Goal: Transaction & Acquisition: Purchase product/service

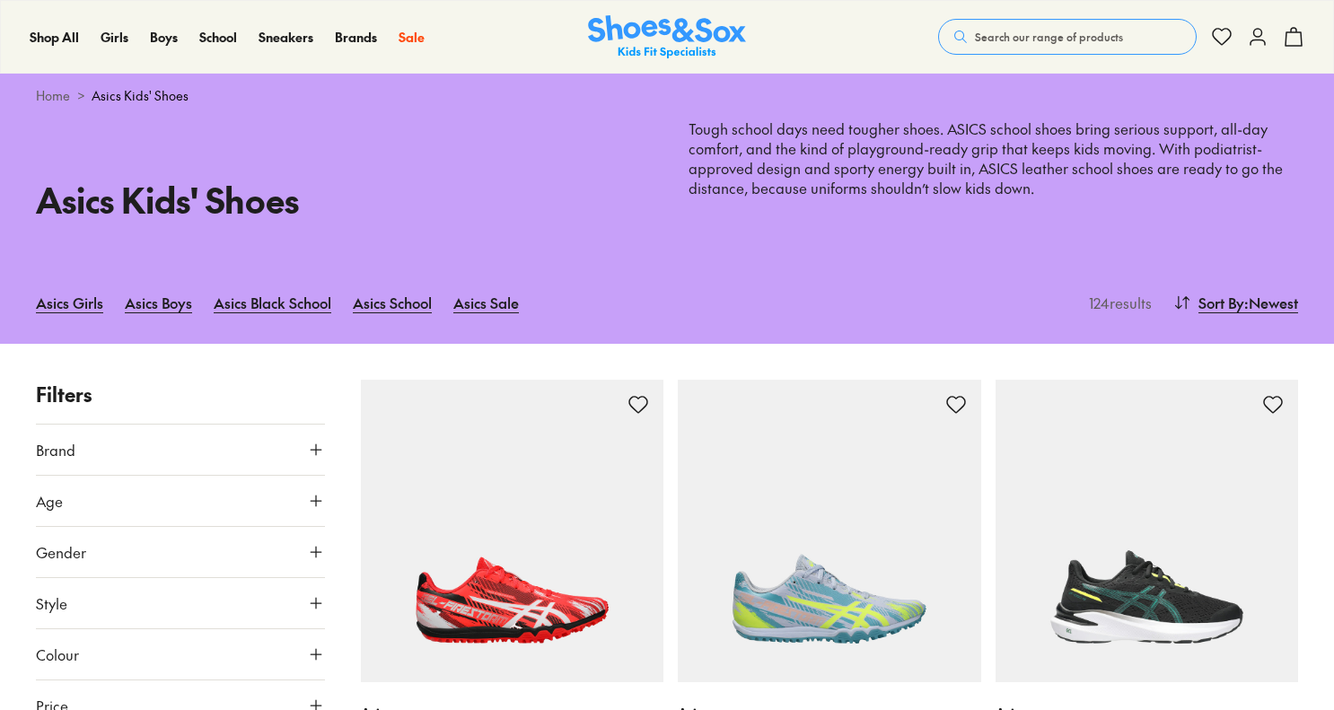
scroll to position [179, 0]
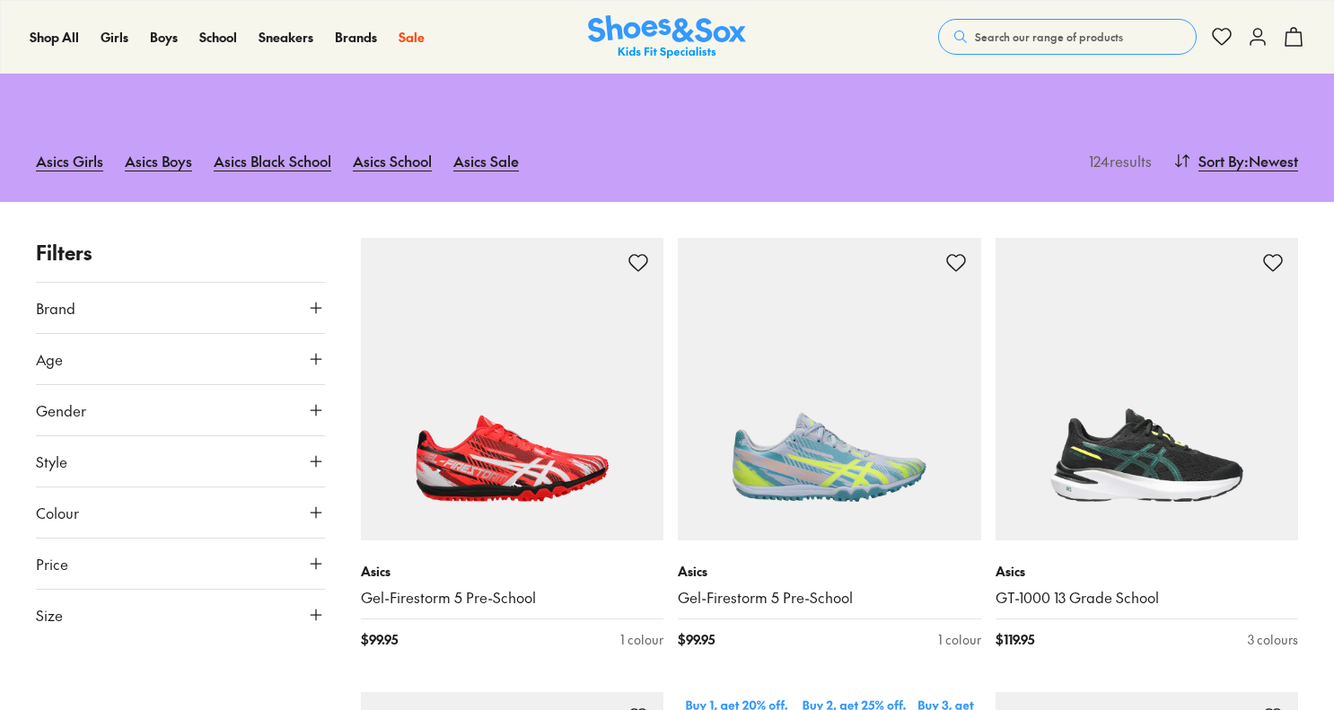
click at [313, 460] on icon at bounding box center [316, 461] width 18 height 18
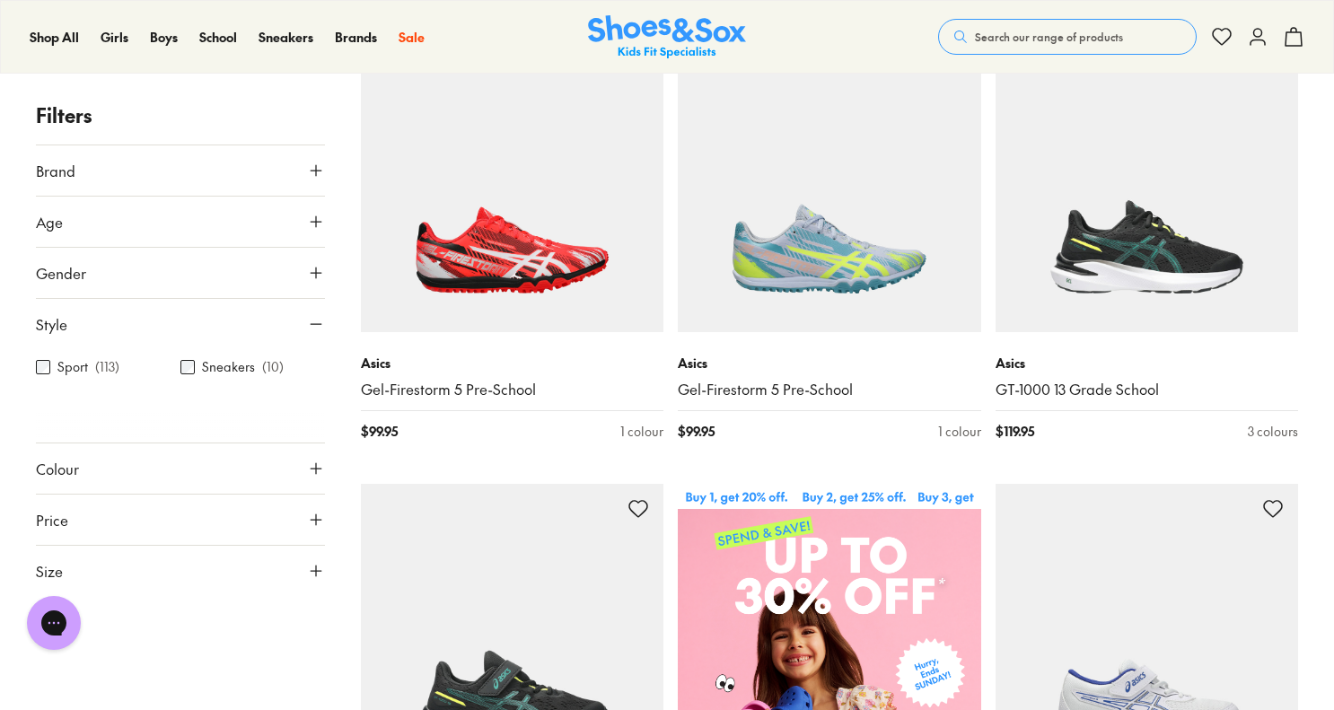
scroll to position [359, 0]
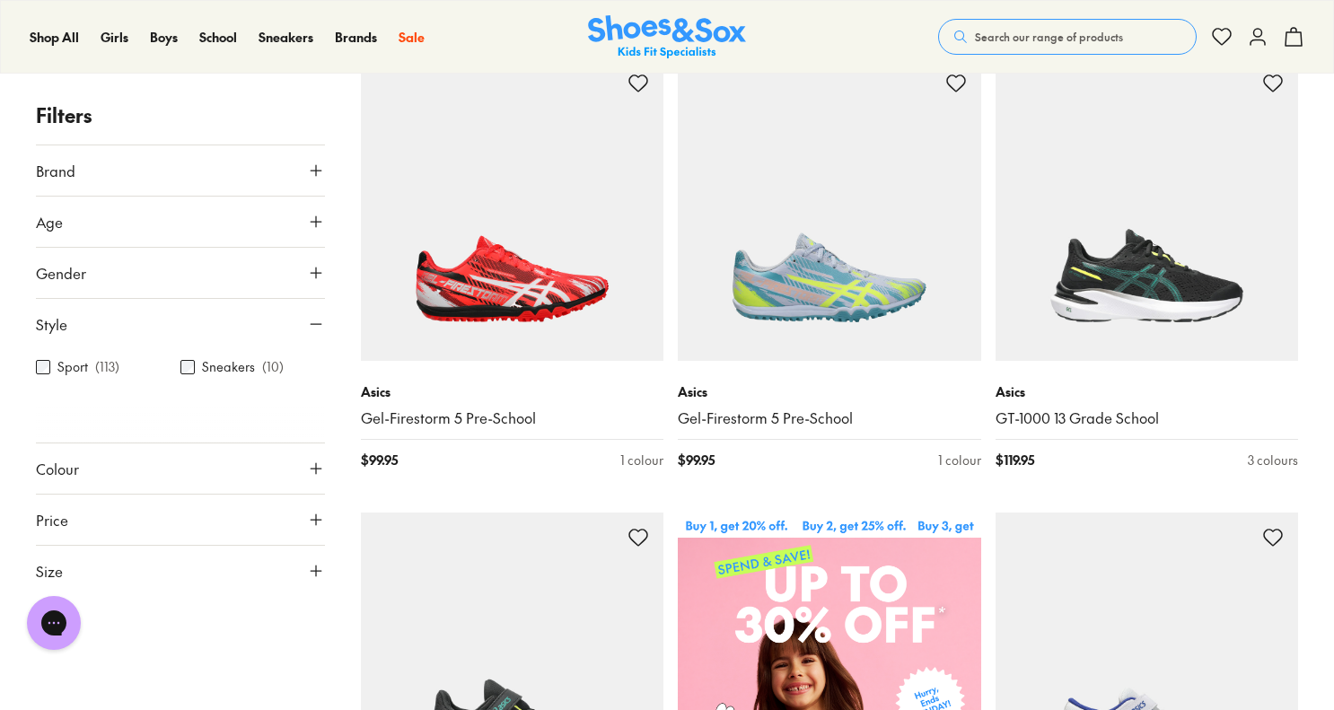
click at [318, 565] on icon at bounding box center [316, 571] width 18 height 18
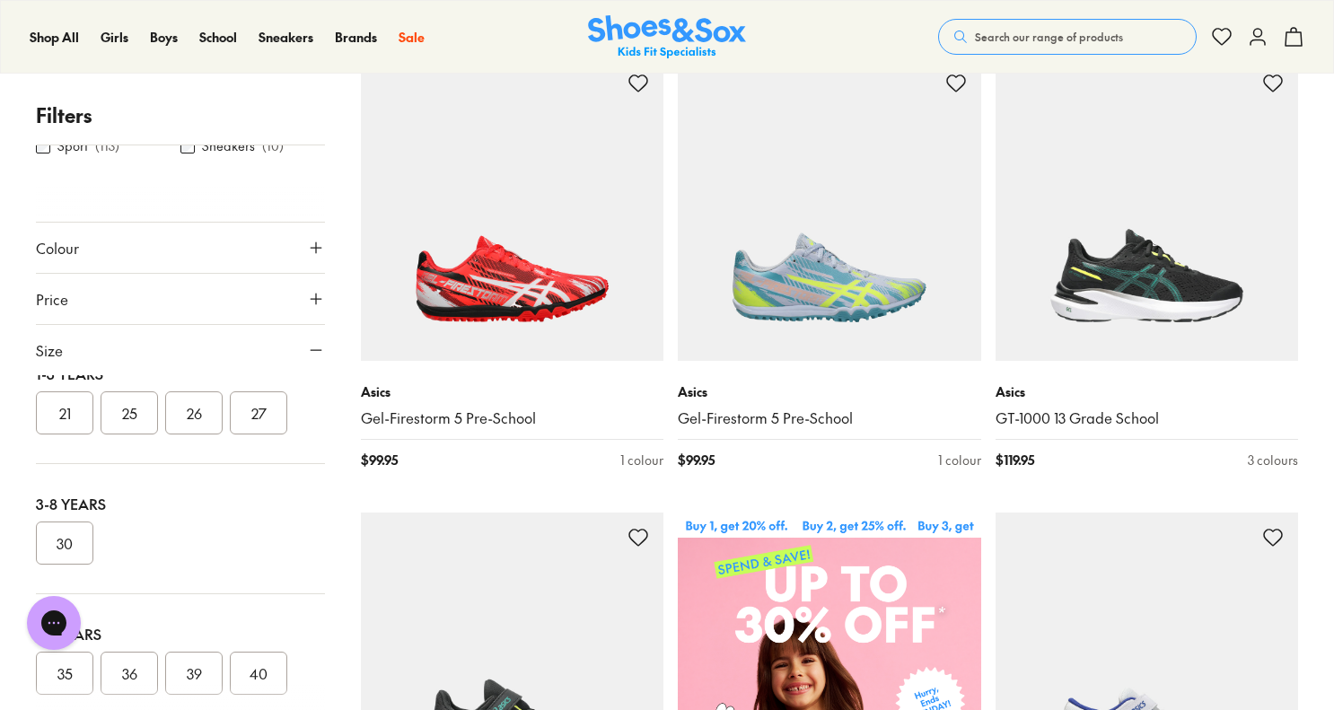
scroll to position [135, 0]
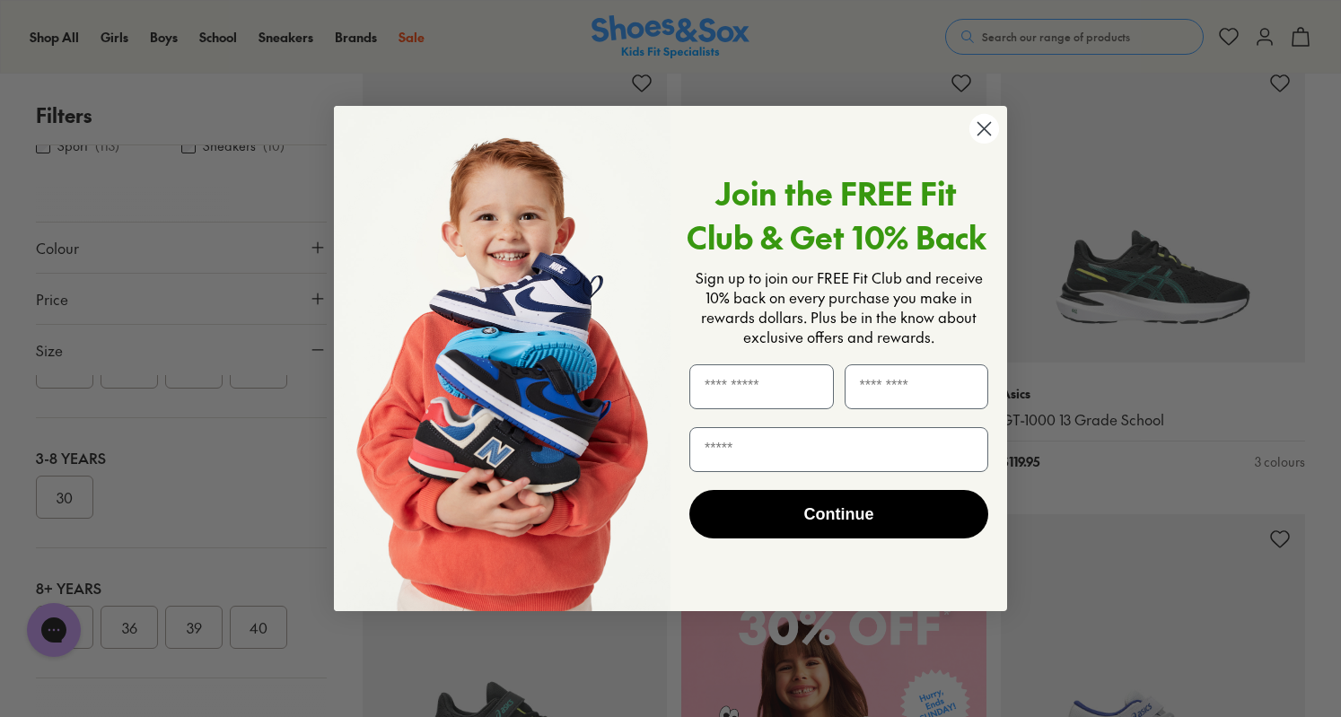
click at [983, 127] on circle "Close dialog" at bounding box center [984, 129] width 30 height 30
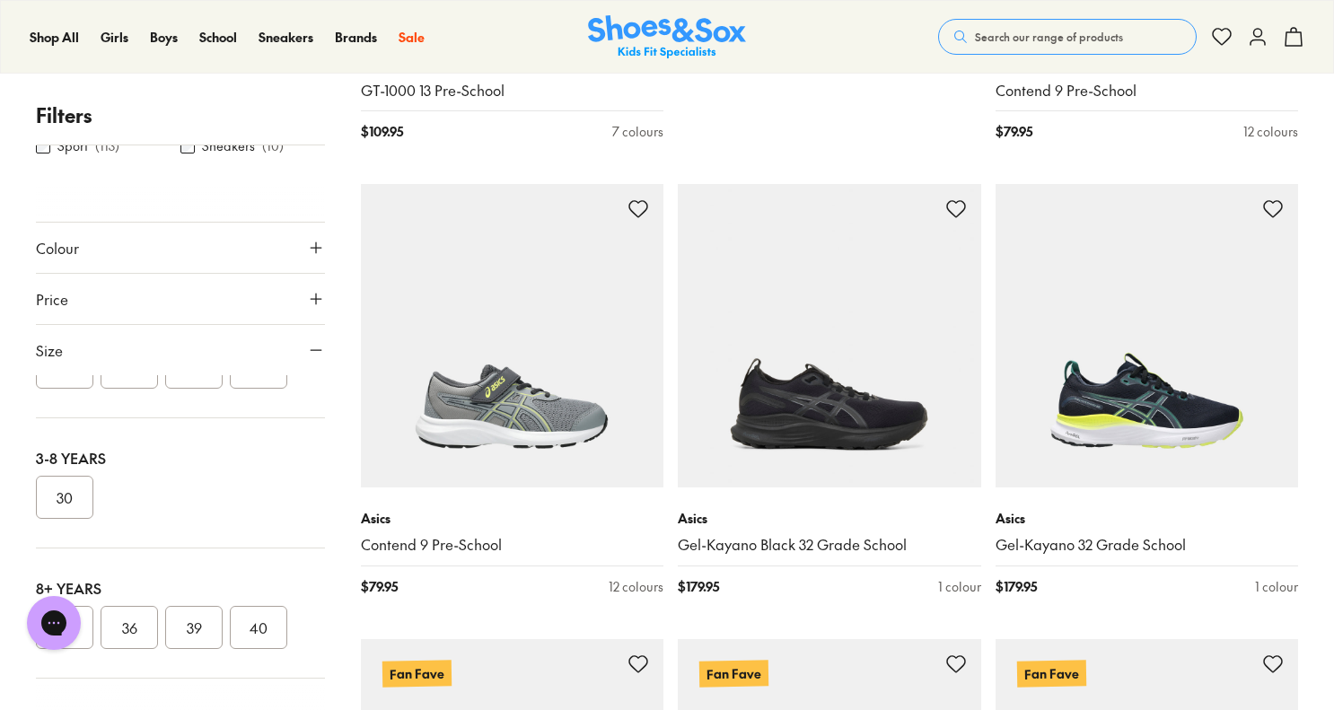
scroll to position [1167, 0]
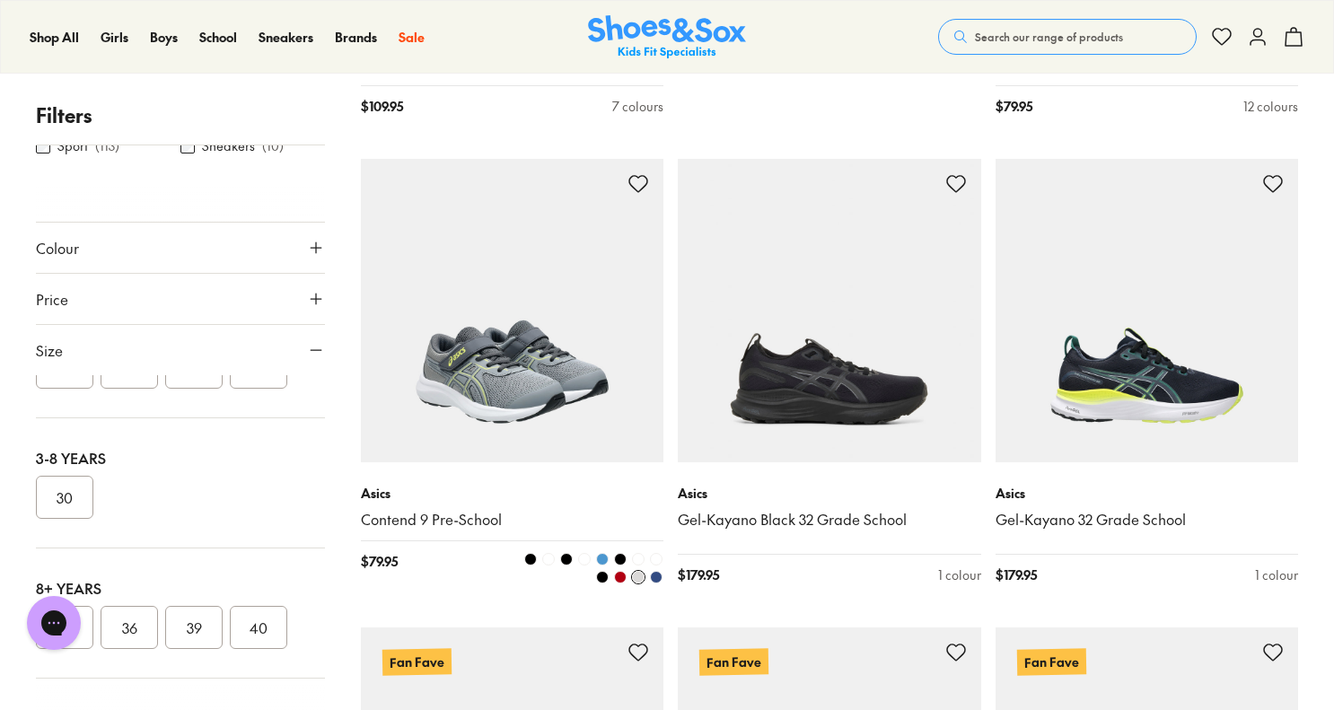
click at [533, 401] on img at bounding box center [512, 310] width 303 height 303
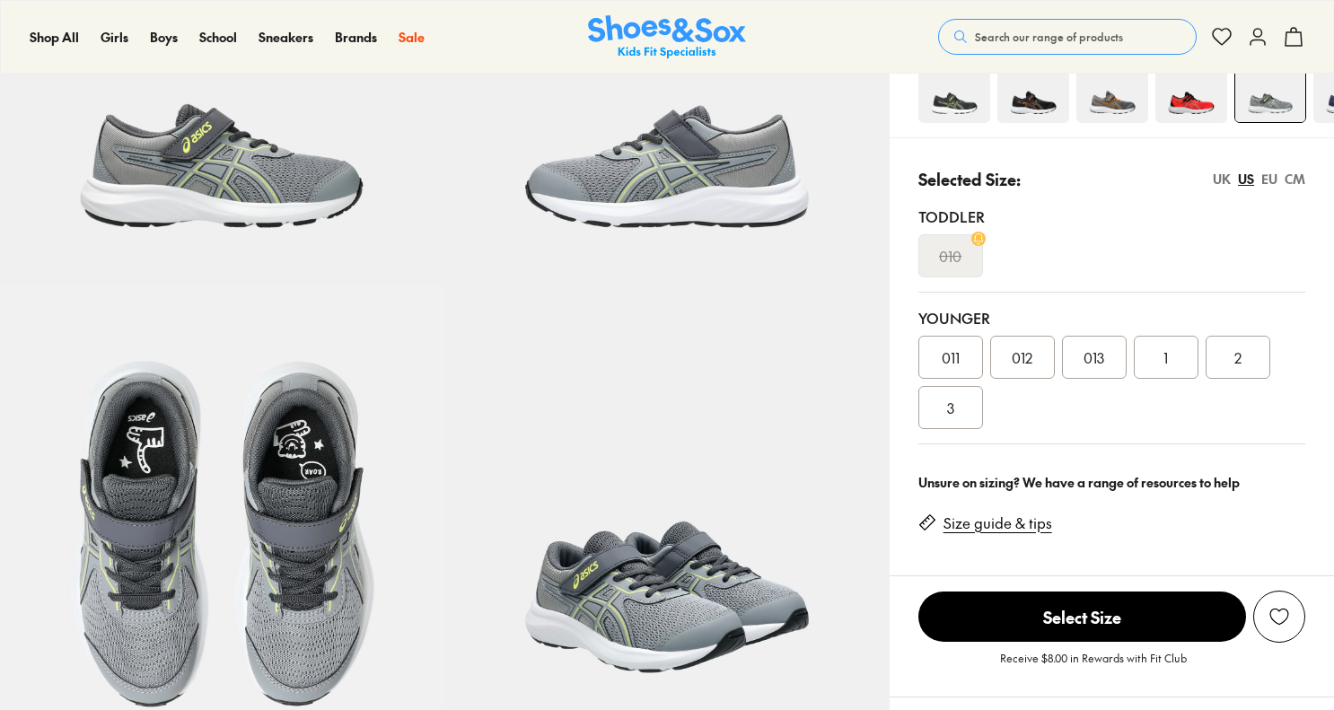
select select "*"
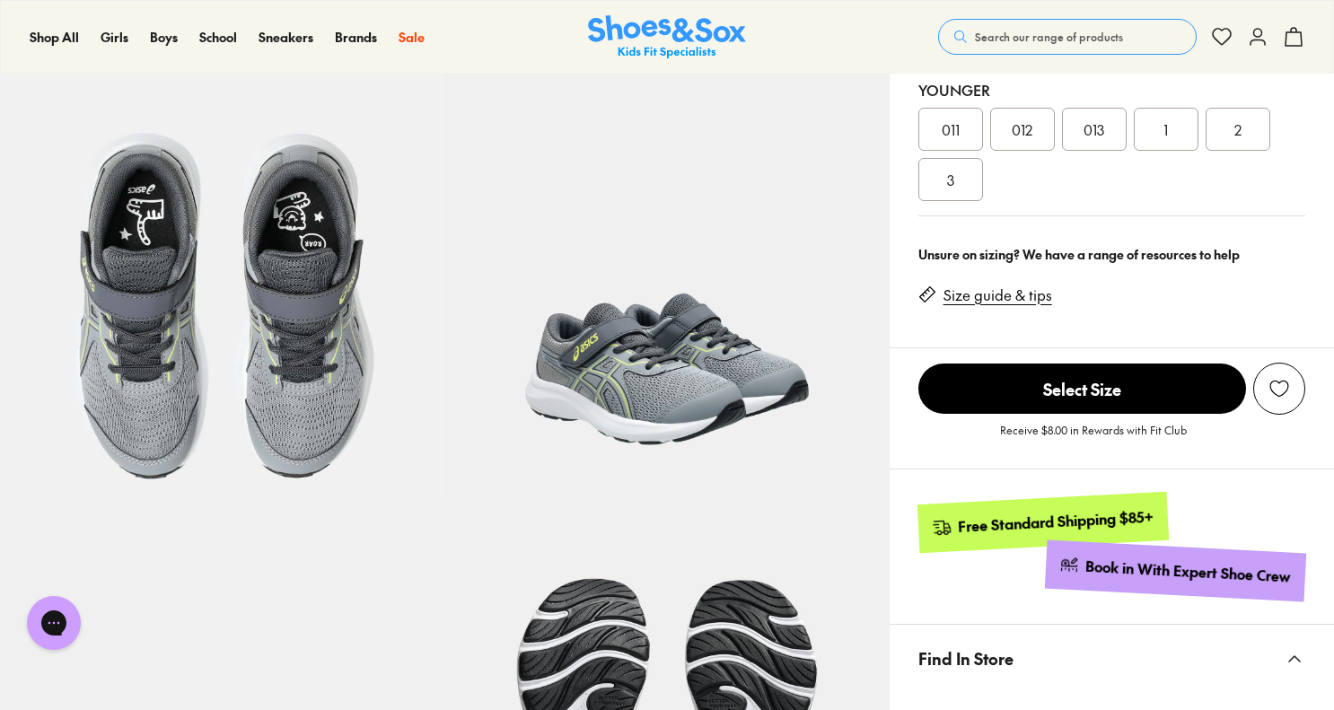
scroll to position [269, 0]
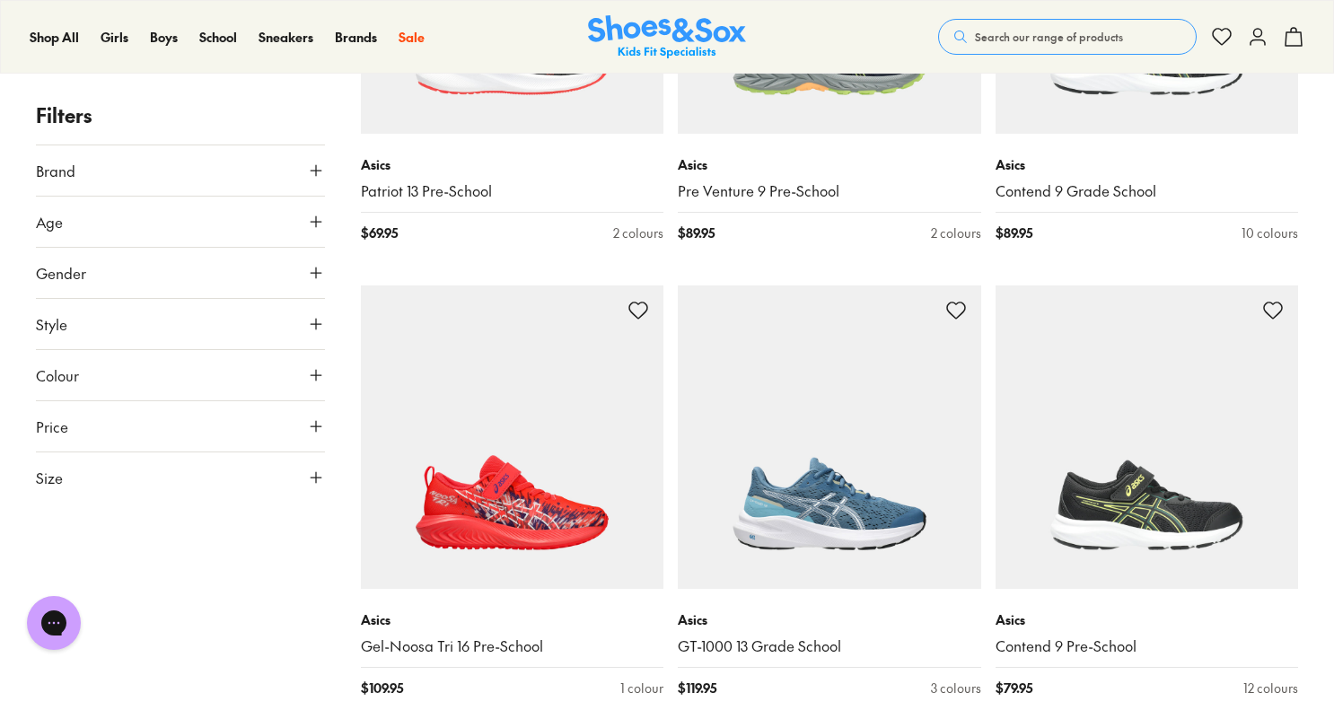
scroll to position [2692, 0]
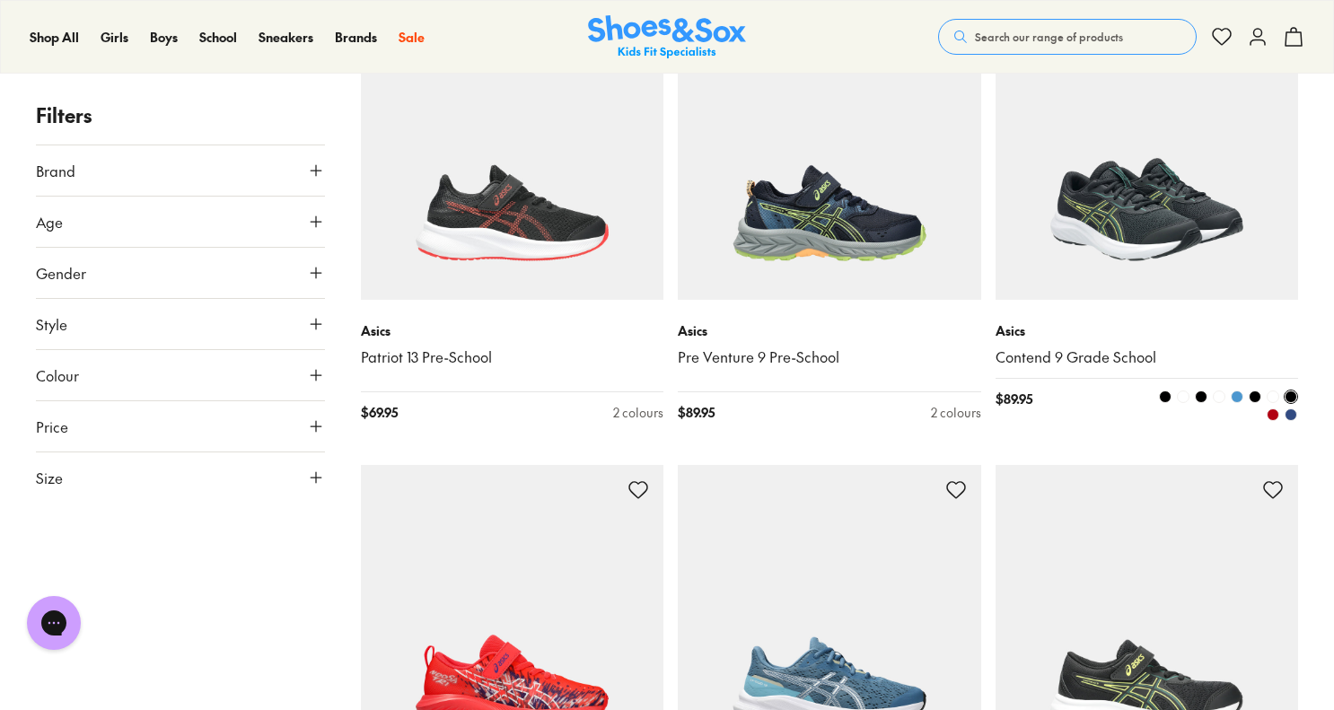
click at [1062, 356] on link "Contend 9 Grade School" at bounding box center [1146, 357] width 303 height 20
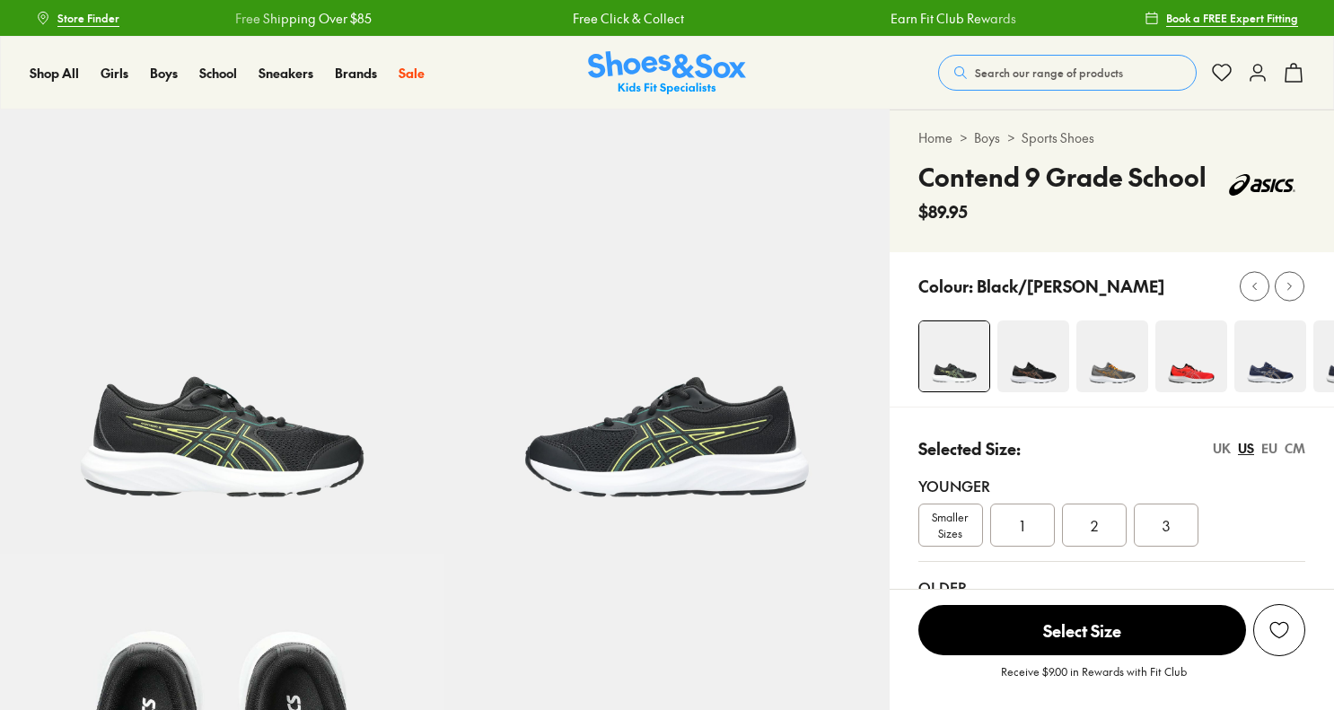
select select "*"
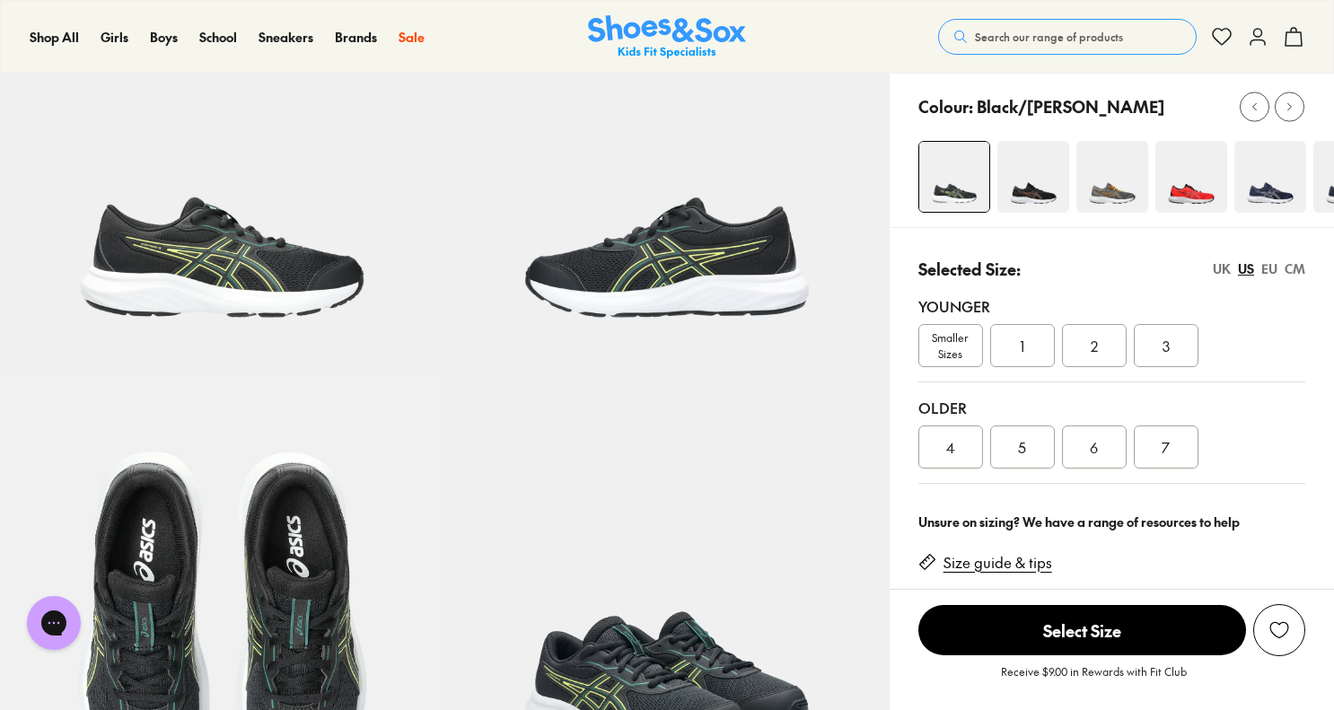
click at [1023, 449] on span "5" at bounding box center [1022, 447] width 8 height 22
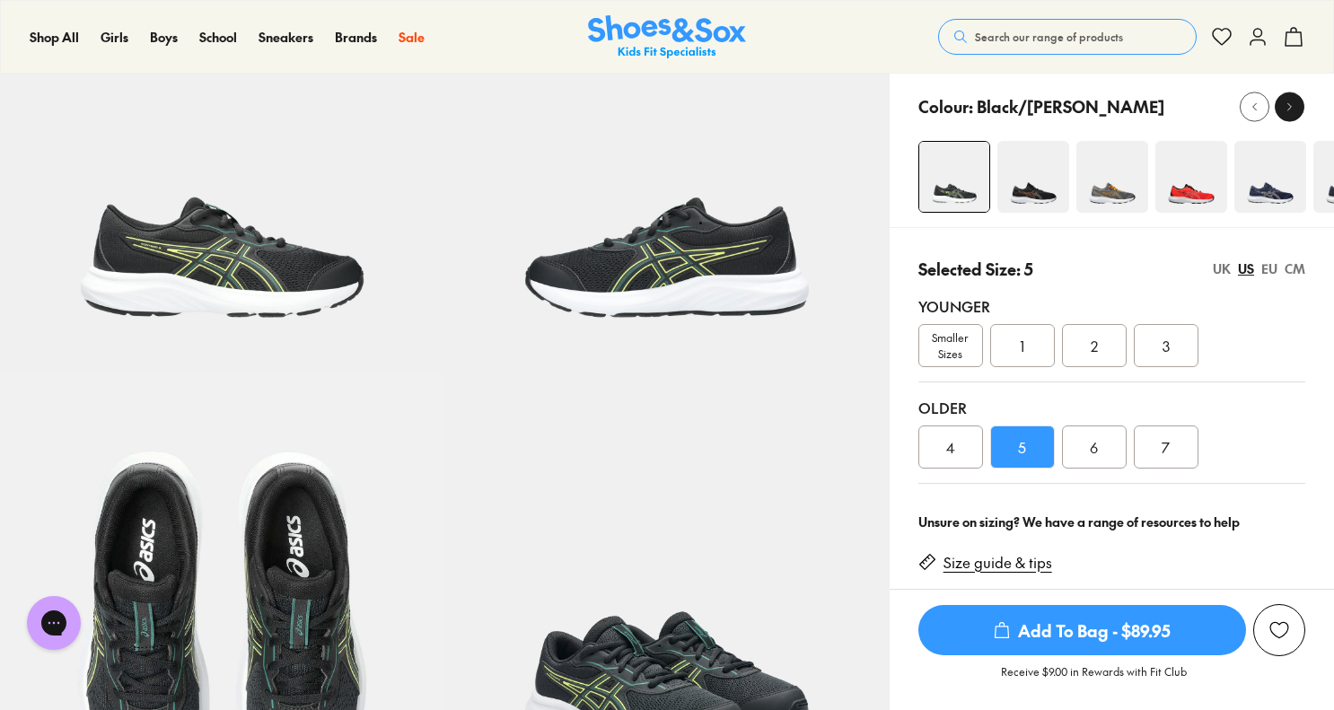
click at [1289, 115] on div at bounding box center [1289, 106] width 19 height 19
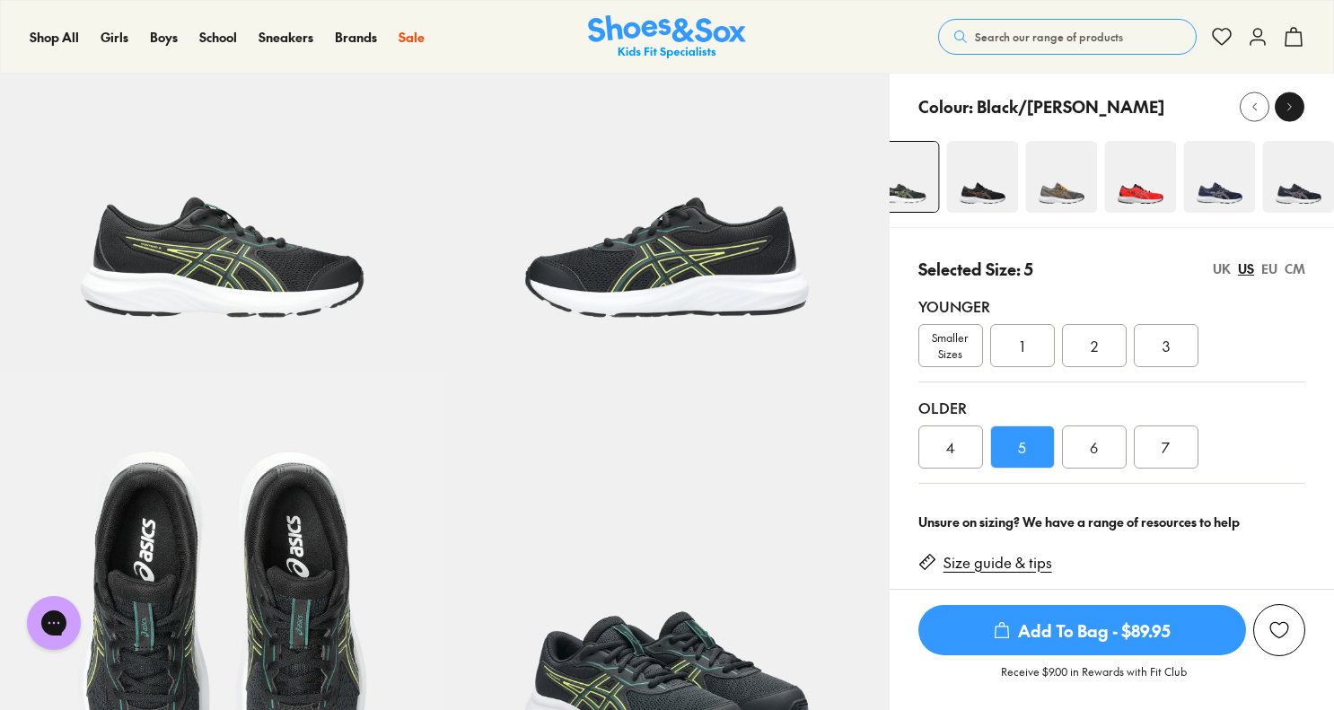
click at [1289, 115] on div at bounding box center [1289, 106] width 19 height 19
click at [1196, 193] on img at bounding box center [1197, 177] width 72 height 72
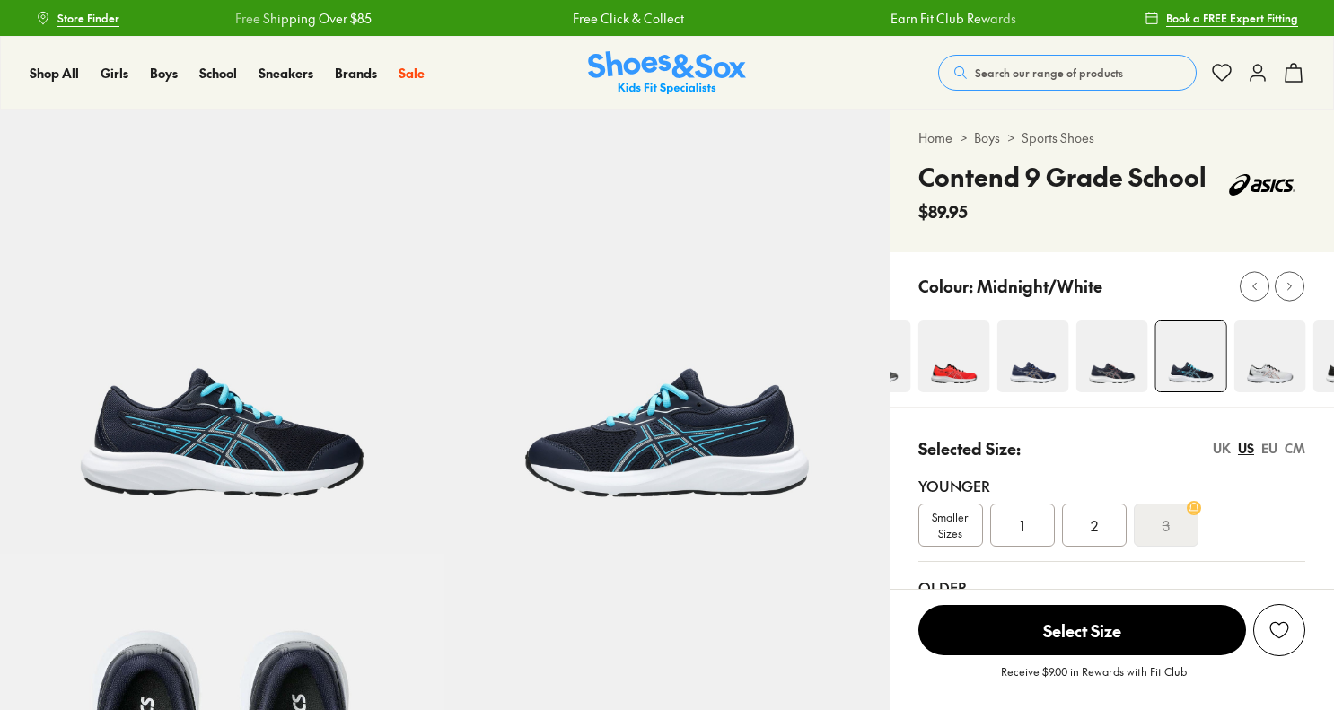
select select "*"
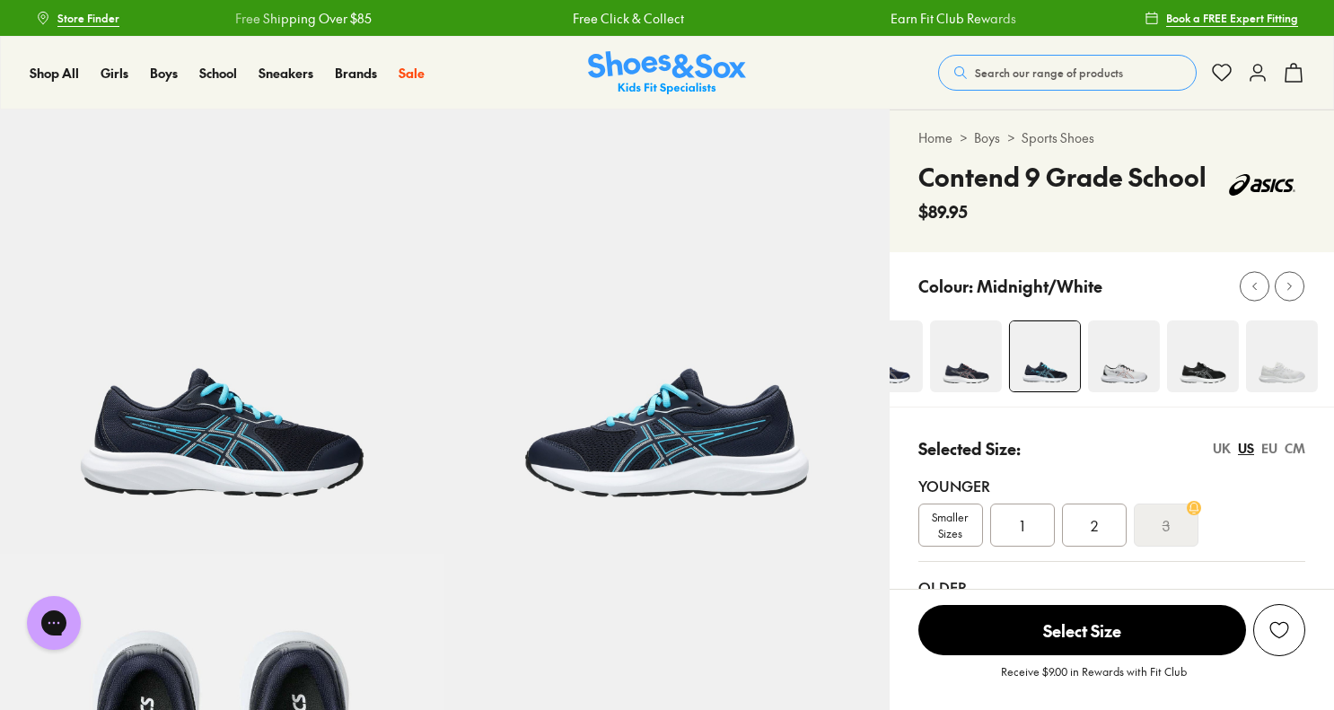
click at [917, 369] on div at bounding box center [743, 356] width 416 height 72
